Goal: Go to known website: Access a specific website the user already knows

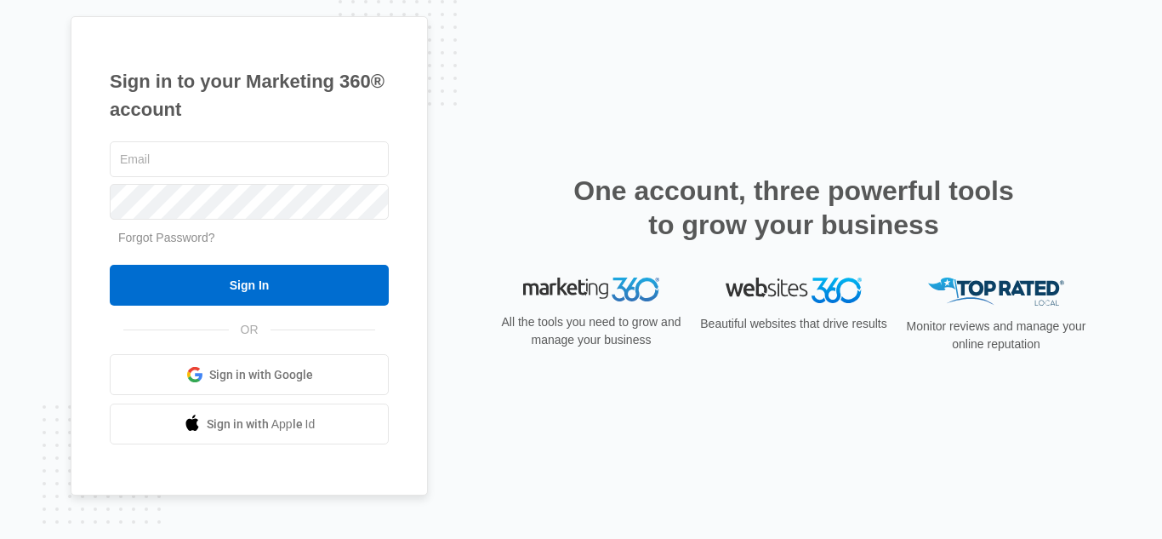
click at [361, 371] on link "Sign in with Google" at bounding box center [249, 374] width 279 height 41
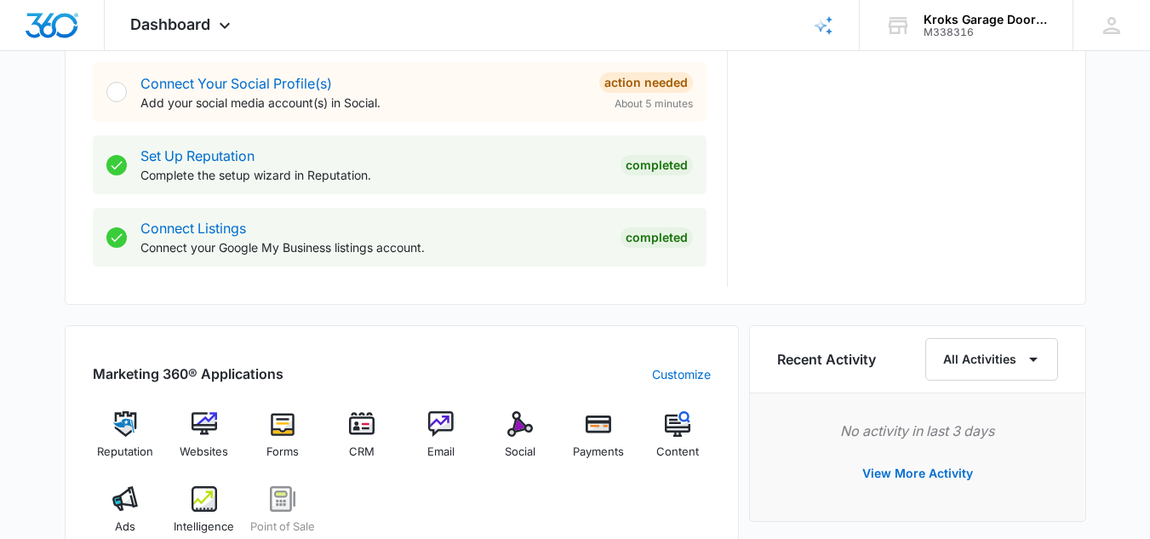
scroll to position [853, 0]
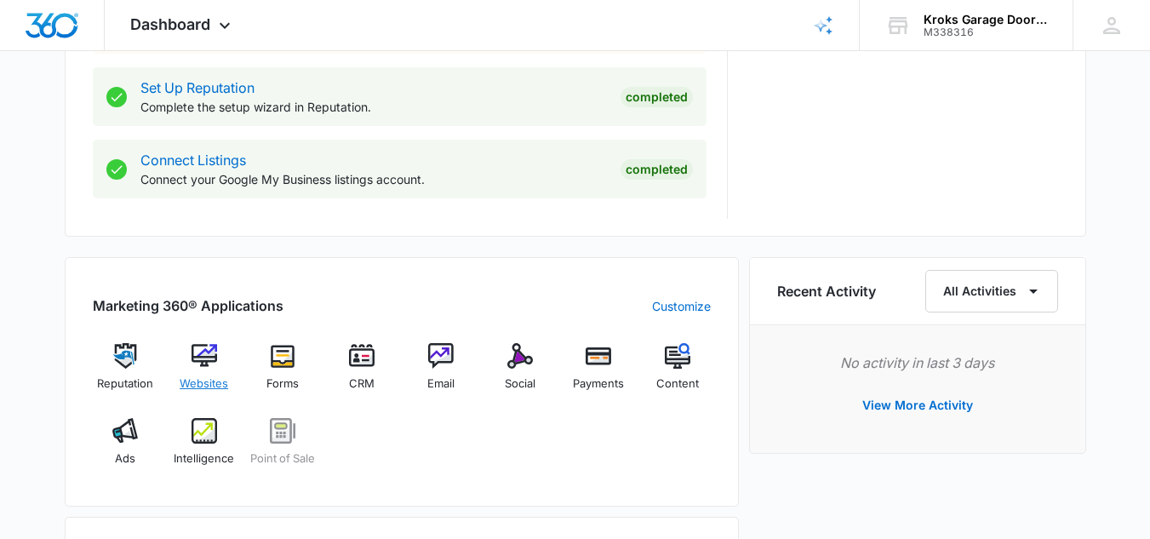
click at [192, 362] on img at bounding box center [204, 356] width 26 height 26
